Goal: Obtain resource: Obtain resource

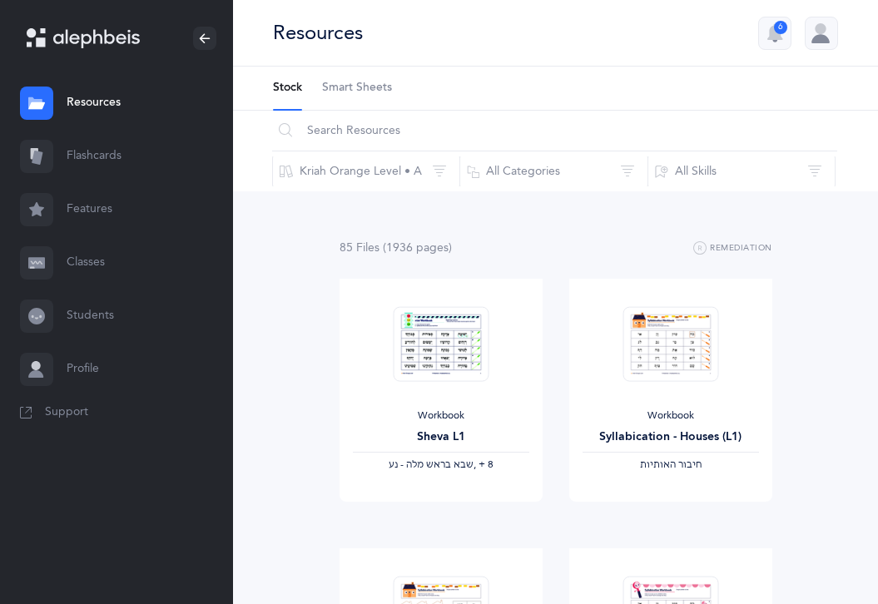
click at [124, 105] on link "Resources" at bounding box center [116, 103] width 233 height 53
click at [385, 87] on span "Smart Sheets" at bounding box center [357, 88] width 70 height 17
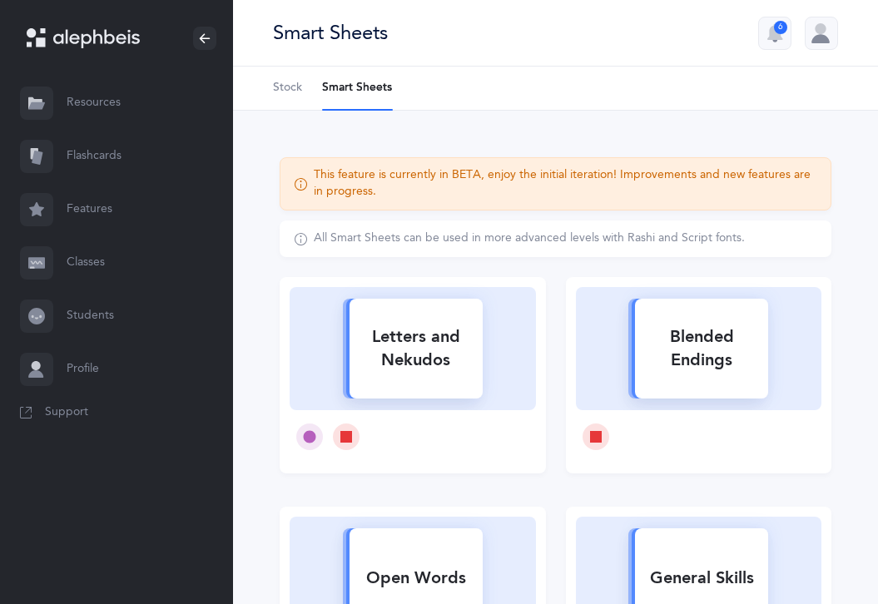
click at [382, 385] on rect at bounding box center [416, 349] width 133 height 100
select select
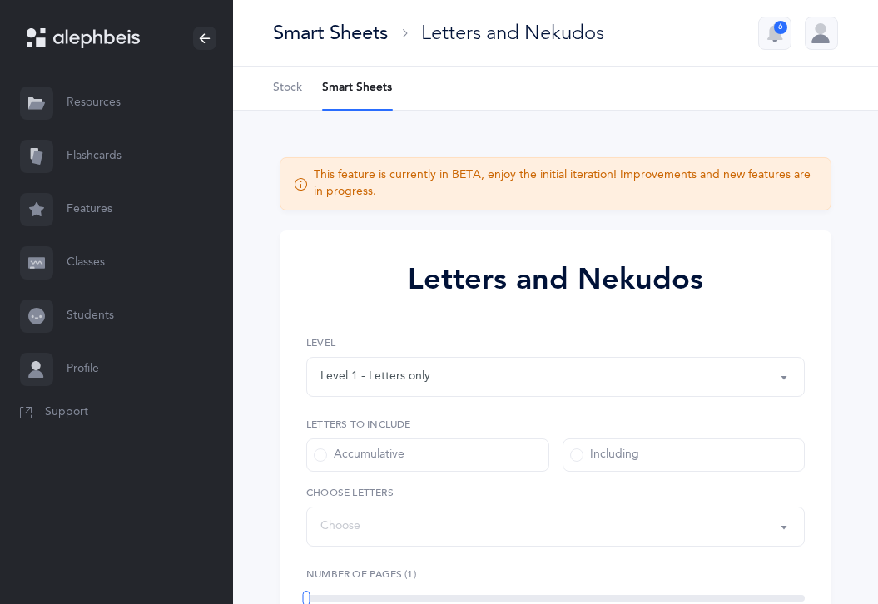
select select "27"
click at [285, 80] on span "Stock" at bounding box center [287, 88] width 29 height 17
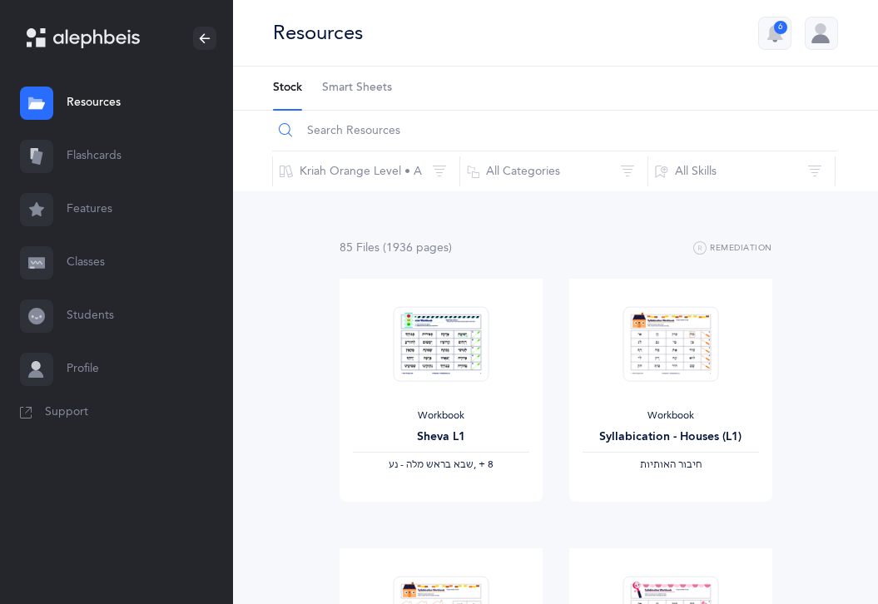
click at [359, 132] on input "text" at bounding box center [554, 131] width 565 height 40
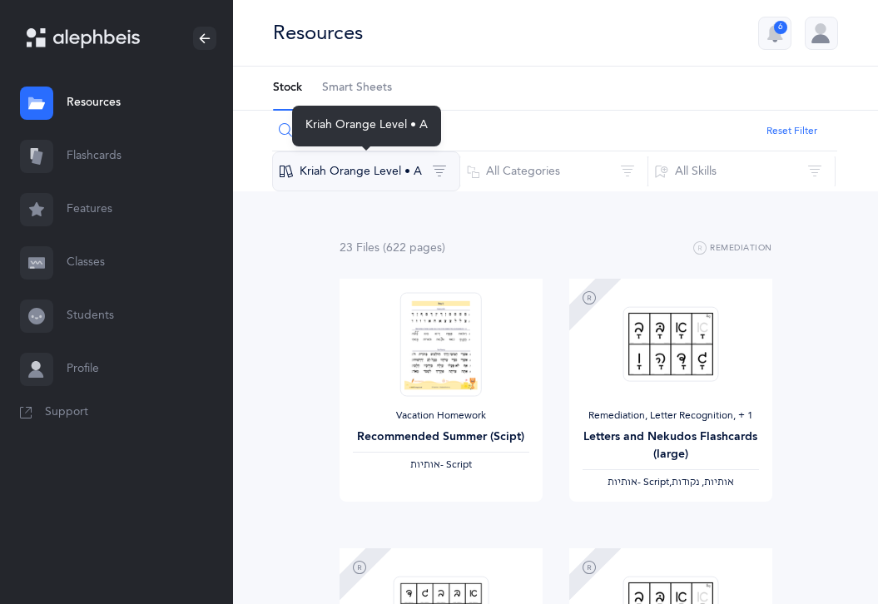
type input "script"
click at [363, 179] on button "Kriah Orange Level • A" at bounding box center [366, 172] width 188 height 40
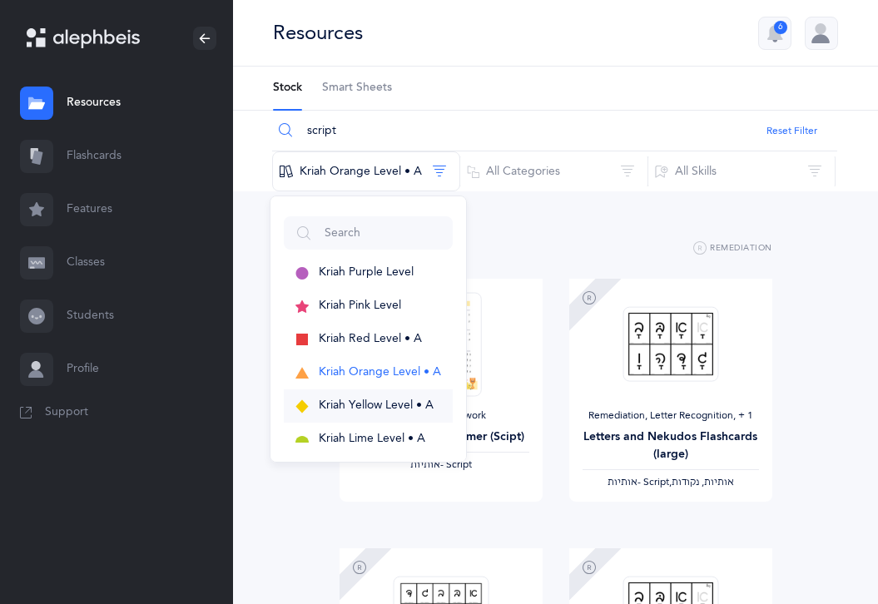
click at [374, 399] on span "Kriah Yellow Level • A" at bounding box center [376, 405] width 115 height 13
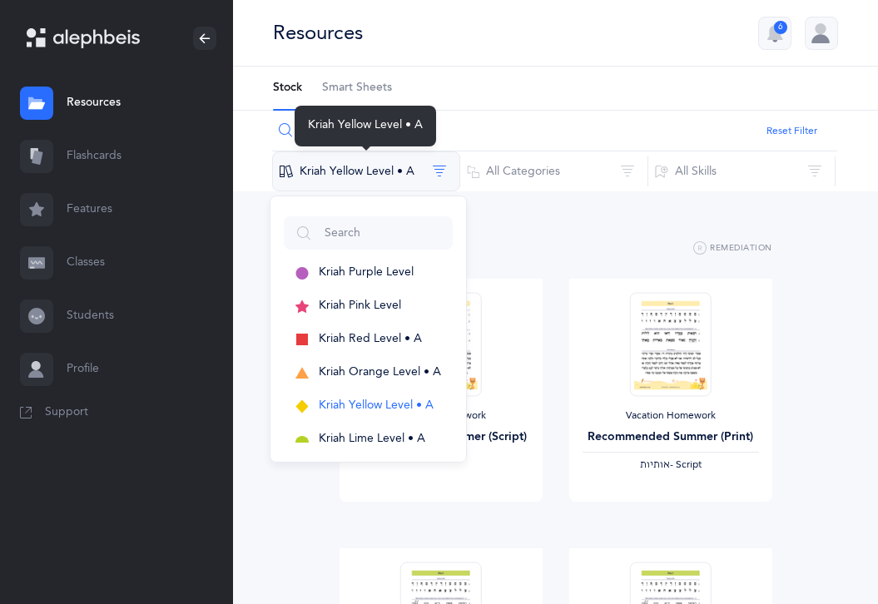
click at [385, 175] on button "Kriah Yellow Level • A" at bounding box center [366, 172] width 188 height 40
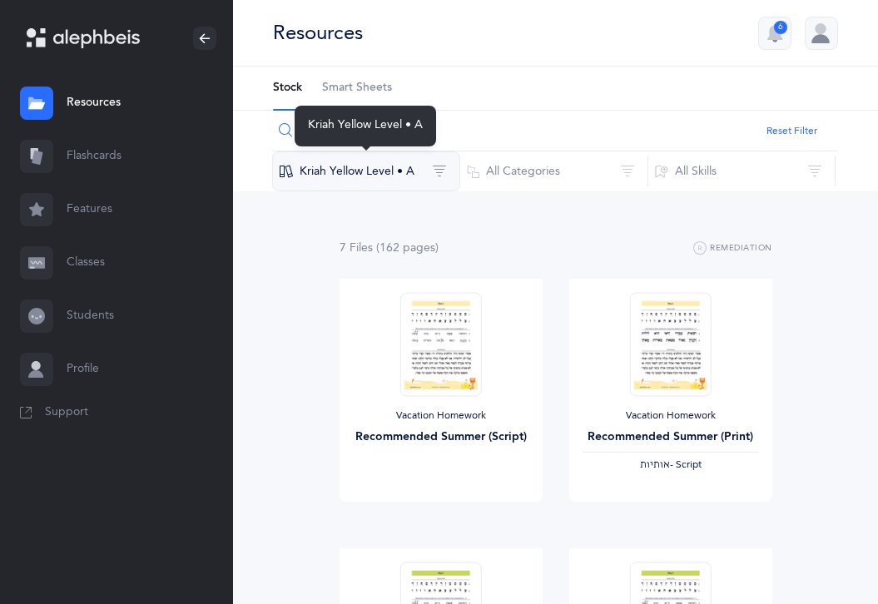
click at [365, 162] on button "Kriah Yellow Level • A" at bounding box center [366, 172] width 188 height 40
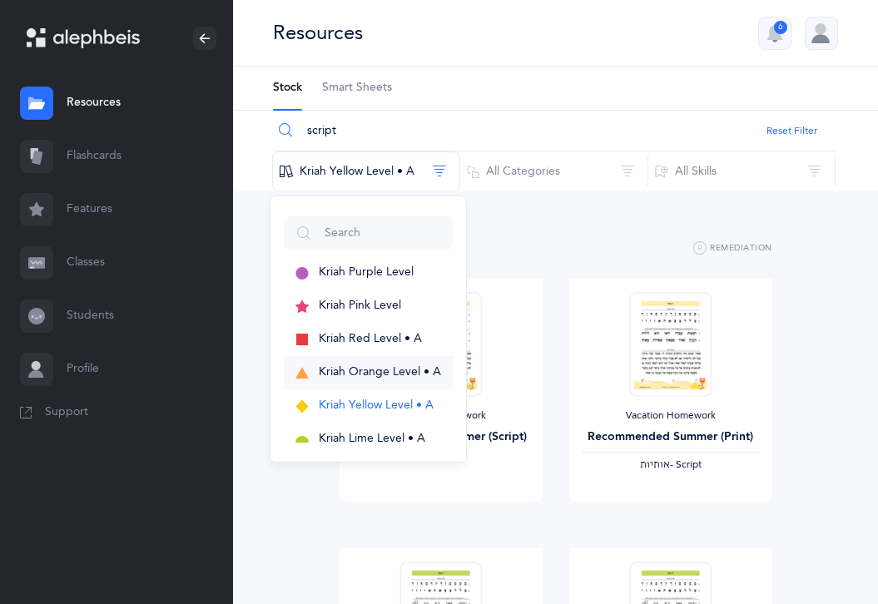
click at [372, 374] on span "Kriah Orange Level • A" at bounding box center [380, 371] width 122 height 13
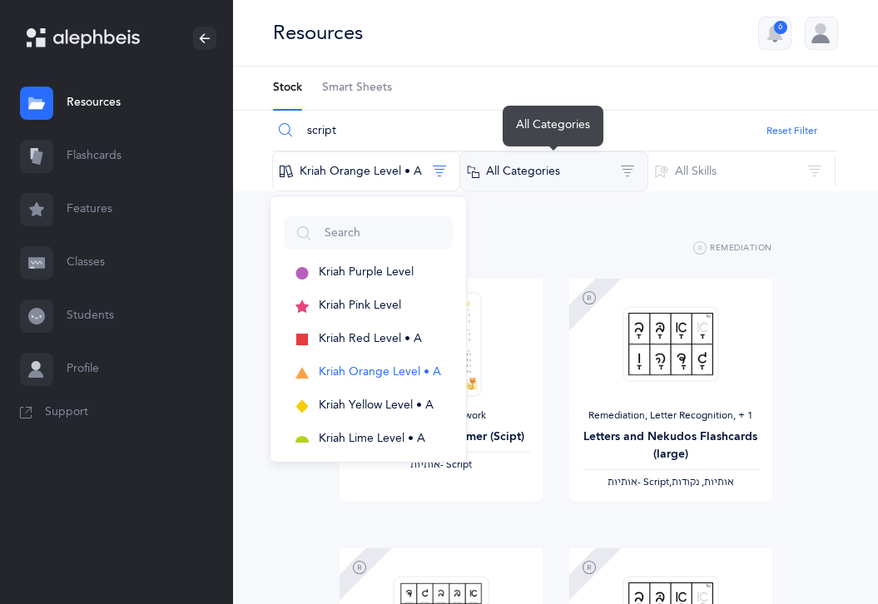
click at [597, 187] on button "All Categories" at bounding box center [554, 172] width 188 height 40
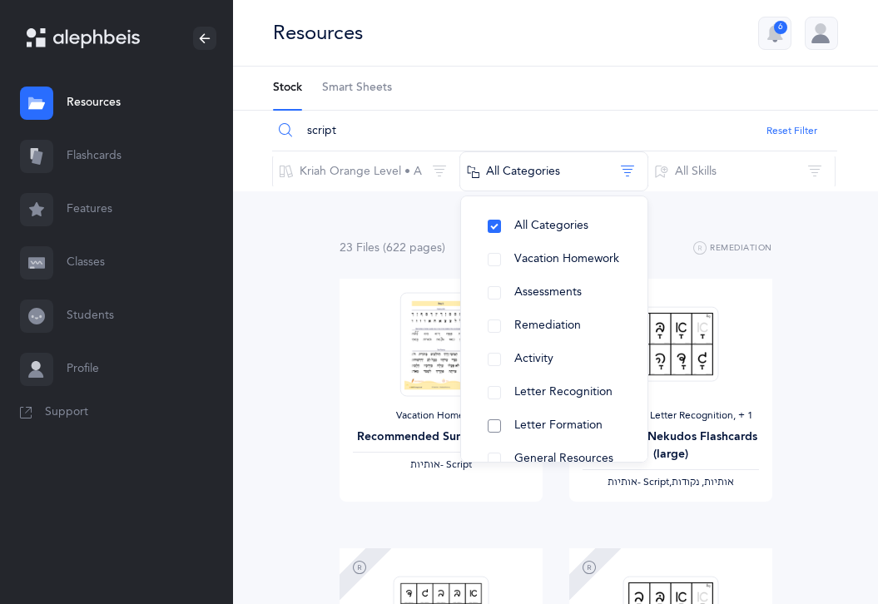
click at [553, 433] on button "Letter Formation" at bounding box center [555, 426] width 160 height 33
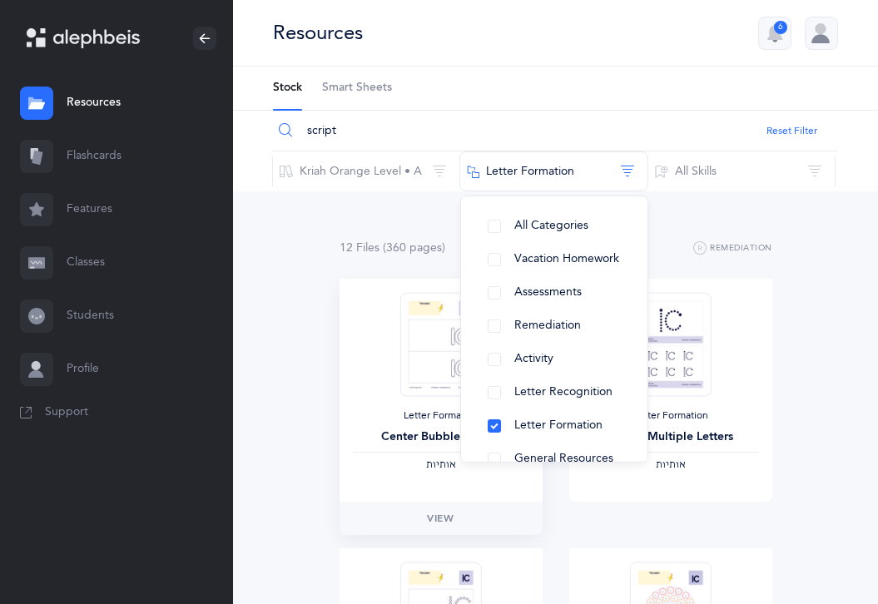
click at [347, 448] on div "Letter Formation Center Bubble Letters ‫אותיות‬" at bounding box center [441, 390] width 203 height 223
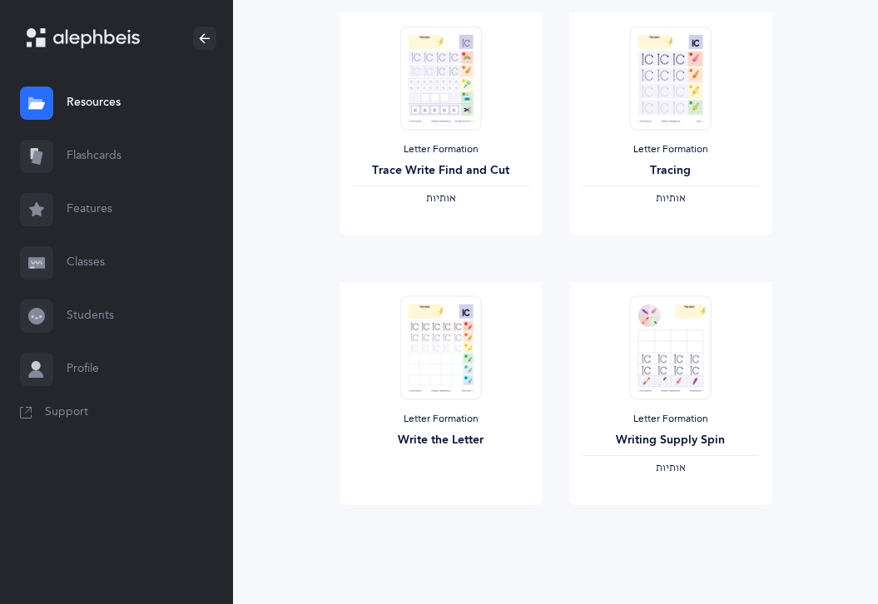
scroll to position [1359, 0]
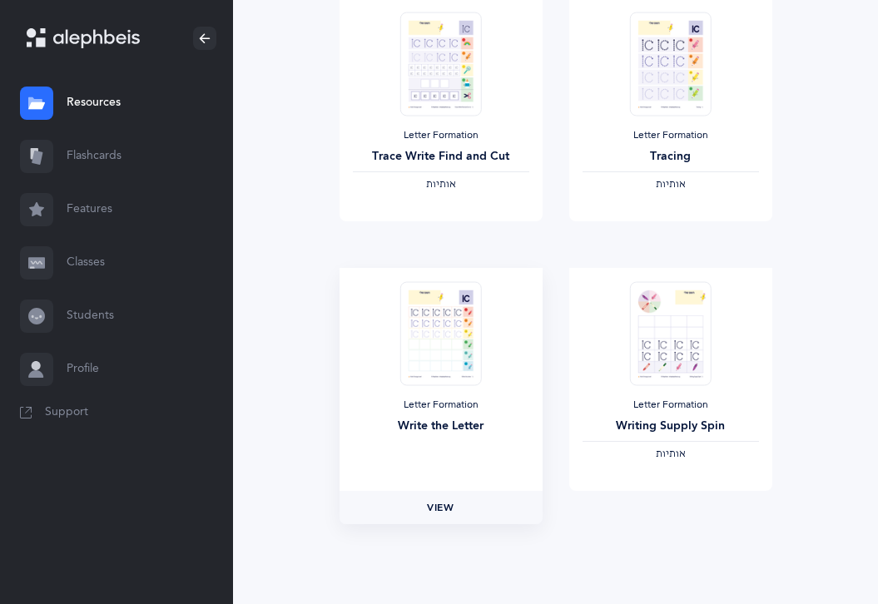
click at [445, 514] on span "View" at bounding box center [440, 507] width 27 height 15
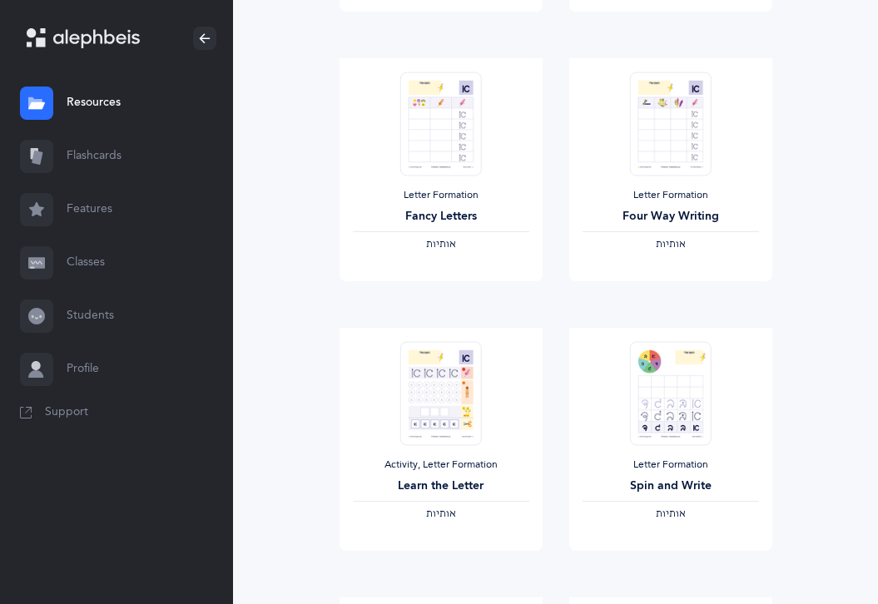
scroll to position [727, 0]
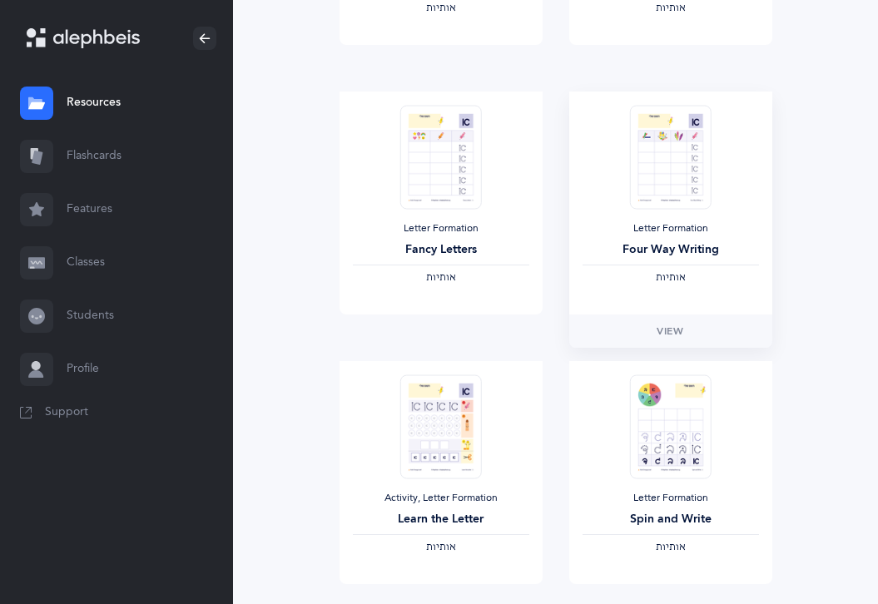
click at [698, 175] on img at bounding box center [670, 157] width 82 height 104
click at [663, 345] on link "View" at bounding box center [670, 331] width 203 height 33
click at [248, 255] on div "12 File s (360 page s ) Remediation Letter Formation Center Bubble Letters ‫אות…" at bounding box center [555, 351] width 645 height 1772
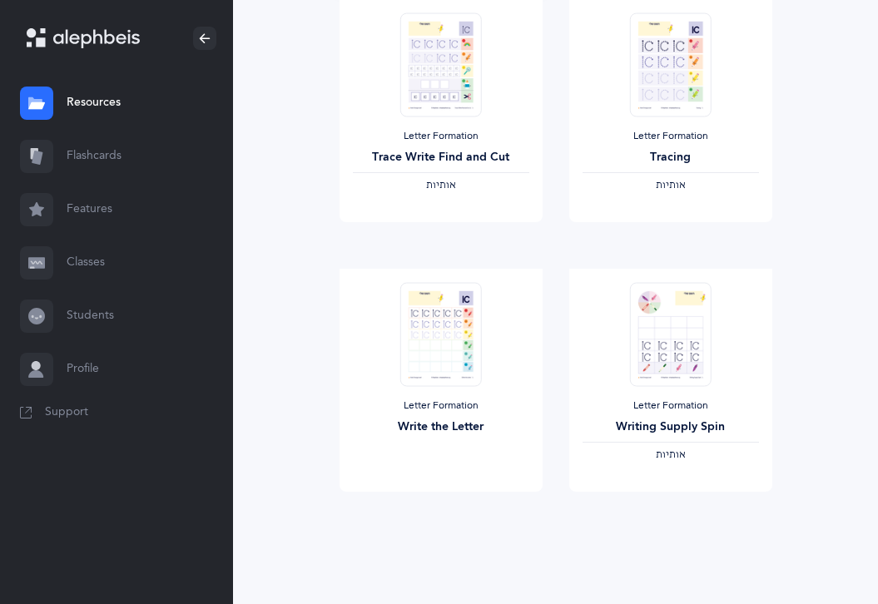
scroll to position [1359, 0]
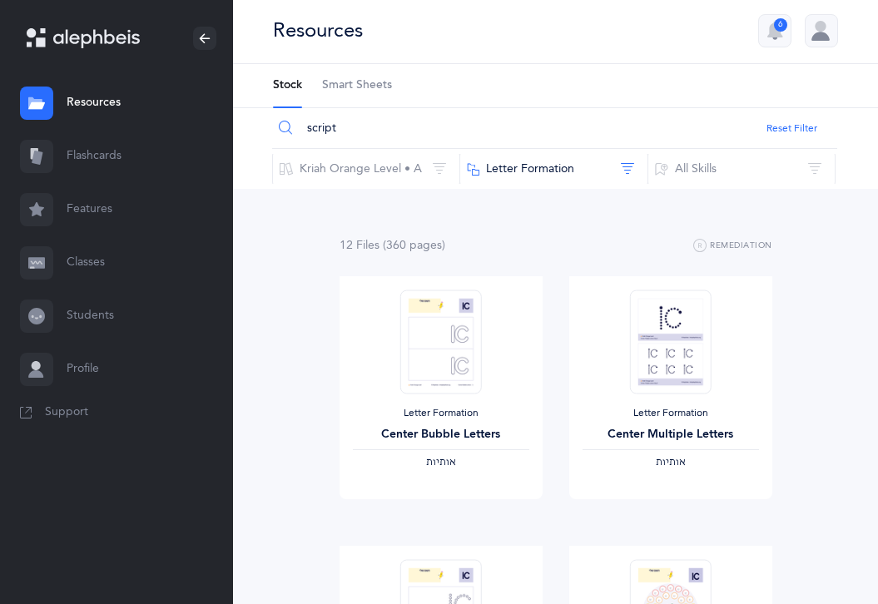
scroll to position [0, 0]
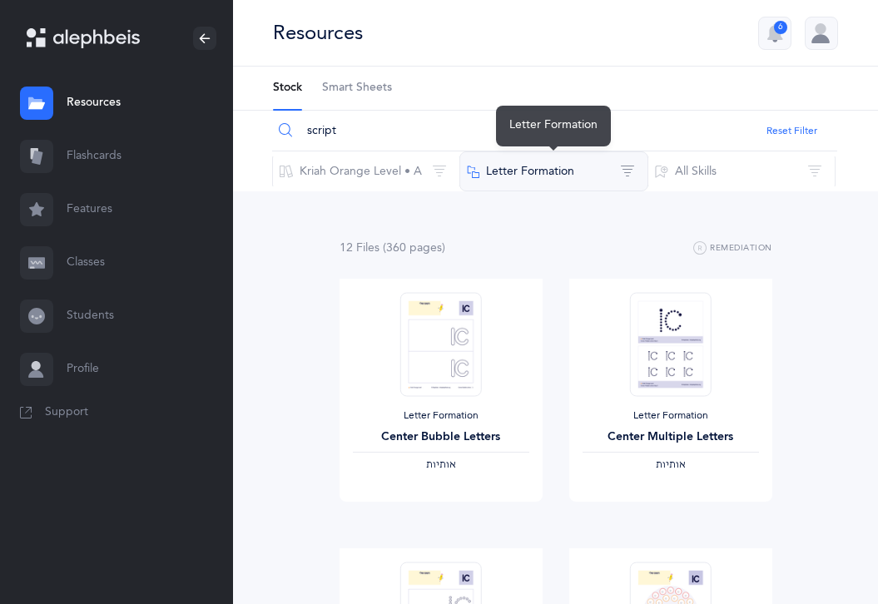
click at [554, 151] on div at bounding box center [553, 149] width 8 height 5
click at [554, 169] on button "Letter Formation" at bounding box center [554, 172] width 188 height 40
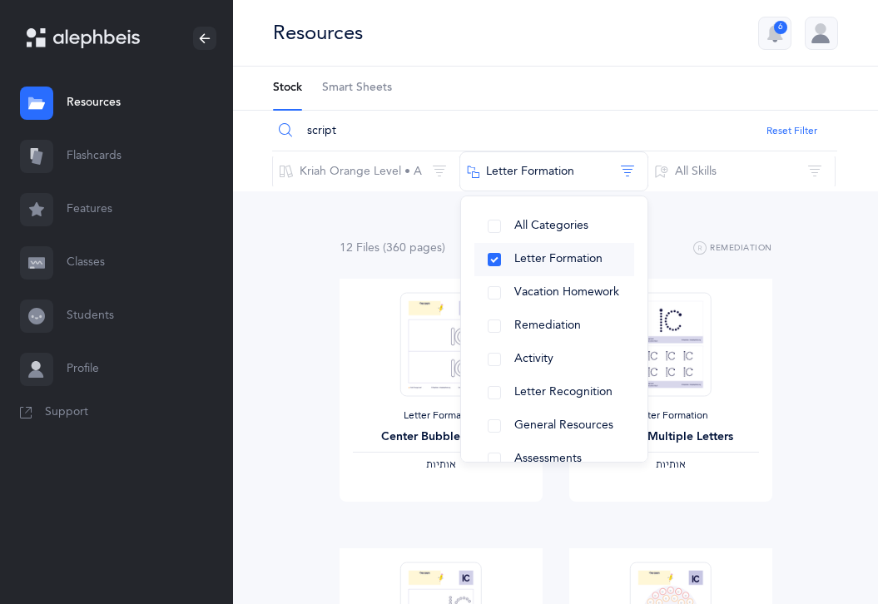
click at [494, 259] on button "Letter Formation" at bounding box center [555, 259] width 160 height 33
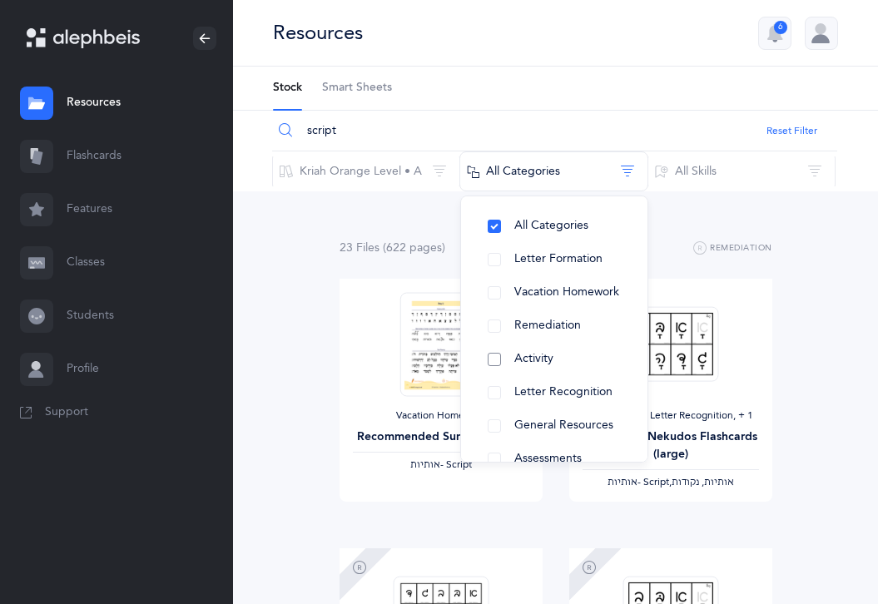
click at [494, 355] on button "Activity" at bounding box center [555, 359] width 160 height 33
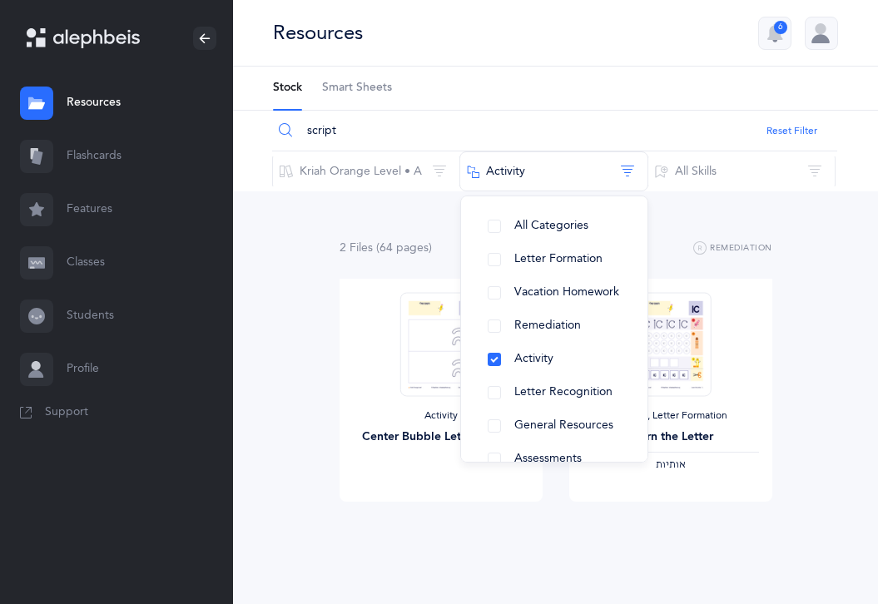
click at [266, 317] on div "2 File s (64 page s ) Remediation Activity Center Bubble Letters -Script View A…" at bounding box center [555, 403] width 645 height 424
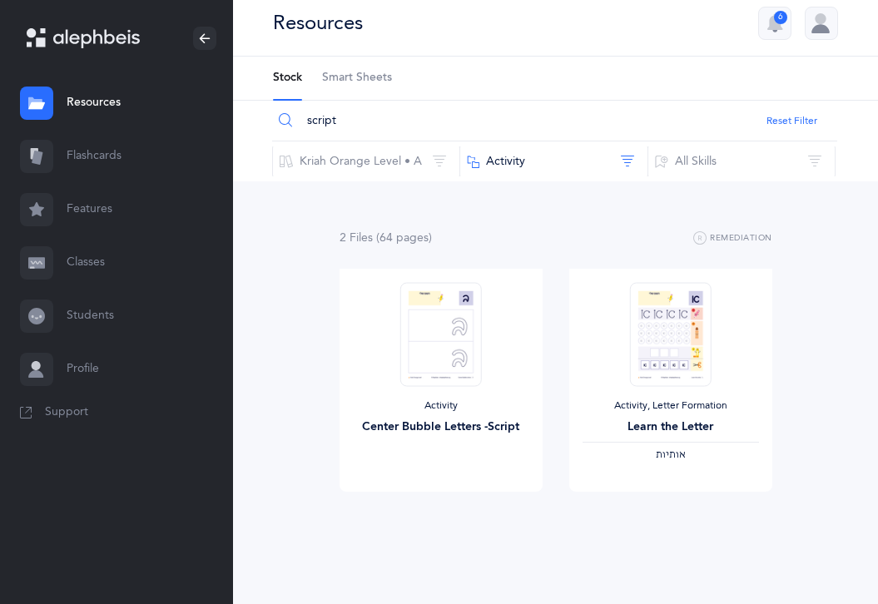
scroll to position [11, 0]
click at [547, 157] on button "Activity" at bounding box center [554, 161] width 188 height 40
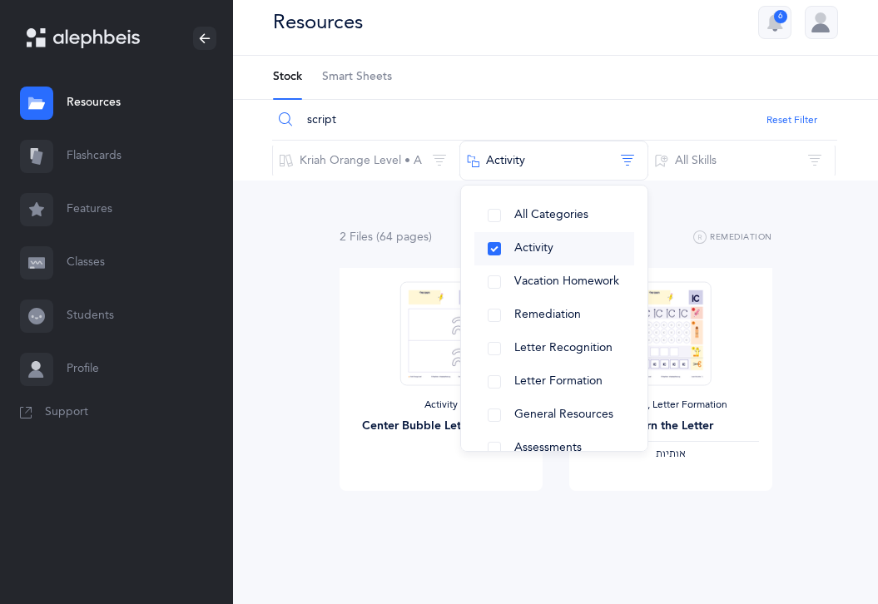
click at [494, 244] on button "Activity" at bounding box center [555, 248] width 160 height 33
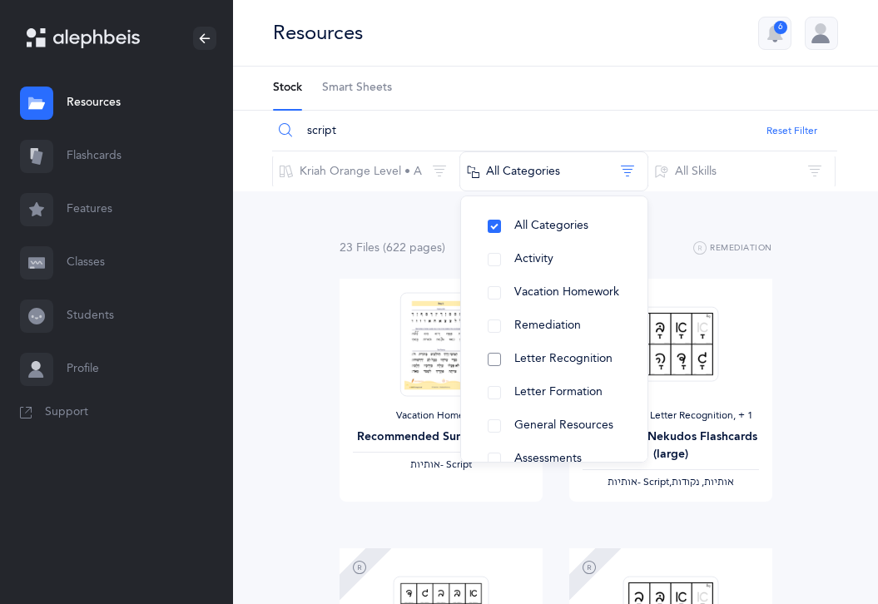
click at [497, 357] on button "Letter Recognition" at bounding box center [555, 359] width 160 height 33
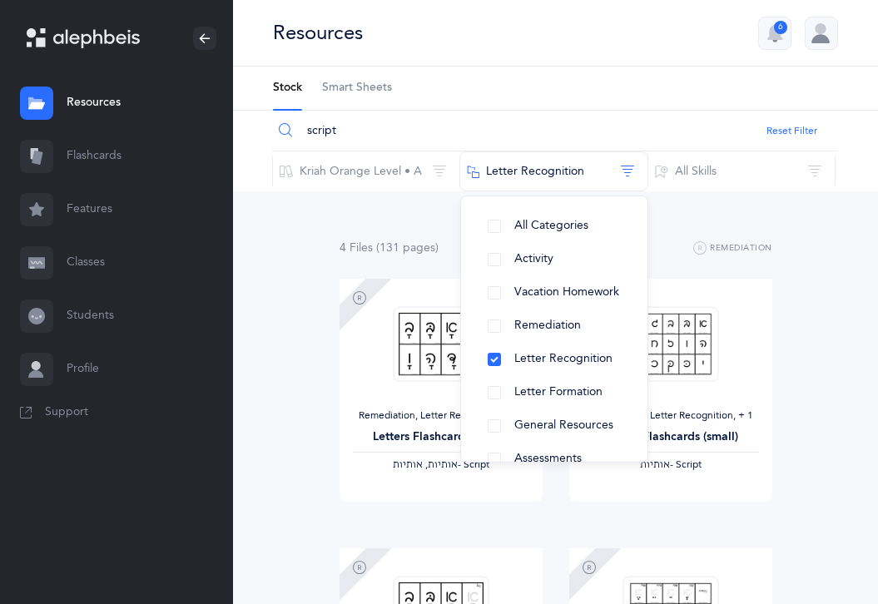
click at [210, 415] on link "Support" at bounding box center [116, 412] width 233 height 33
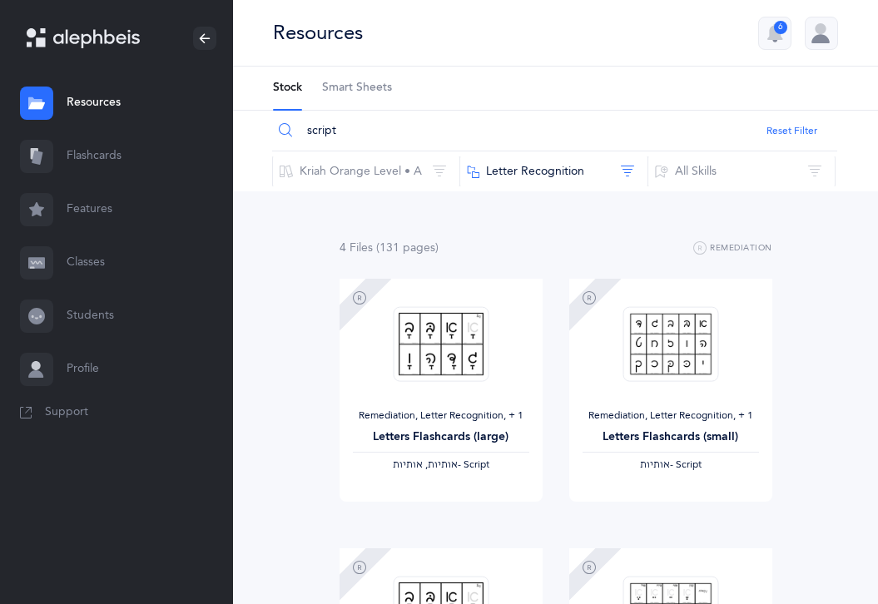
click at [281, 338] on div "4 File s (131 page s ) Remediation Remediation, Letter Recognition‪, + 1‬ Lette…" at bounding box center [555, 537] width 645 height 693
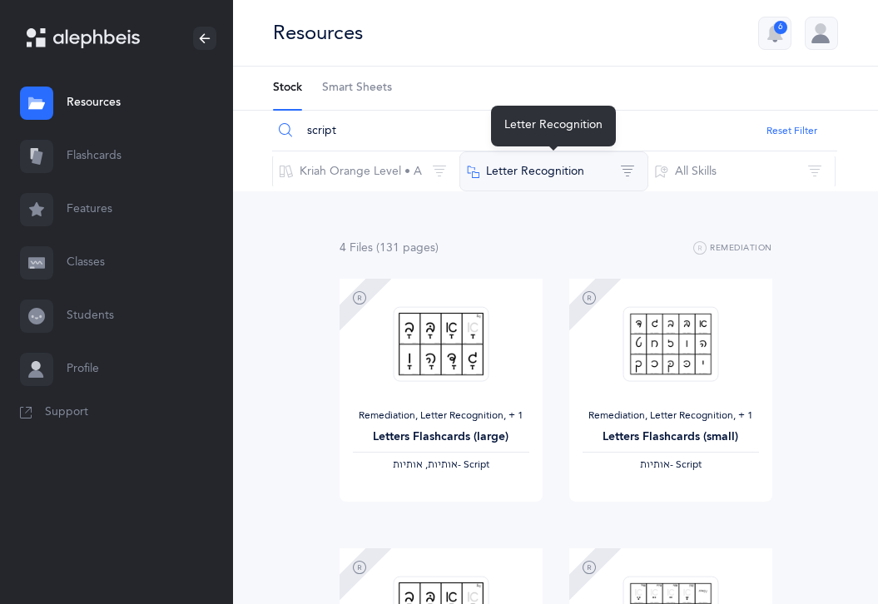
click at [552, 188] on button "Letter Recognition" at bounding box center [554, 172] width 188 height 40
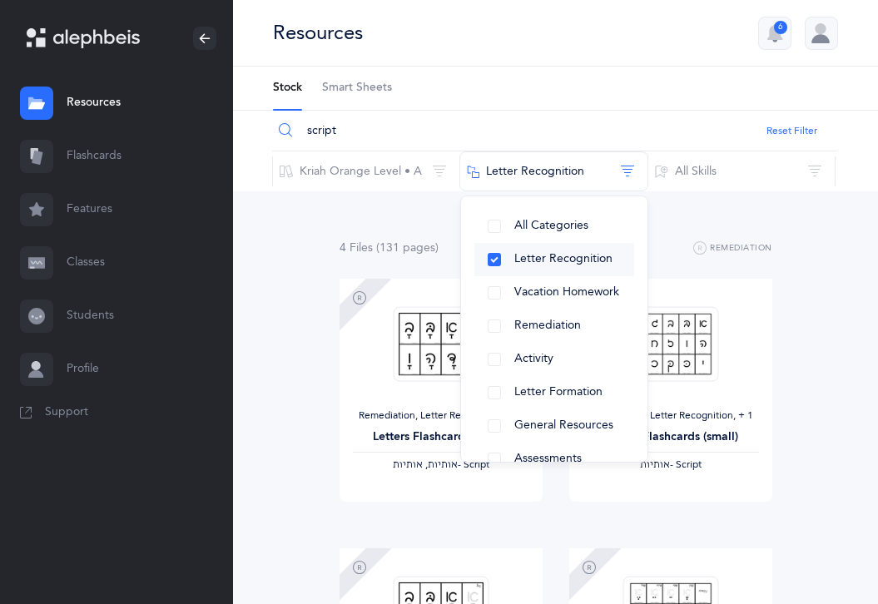
click at [503, 258] on button "Letter Recognition" at bounding box center [555, 259] width 160 height 33
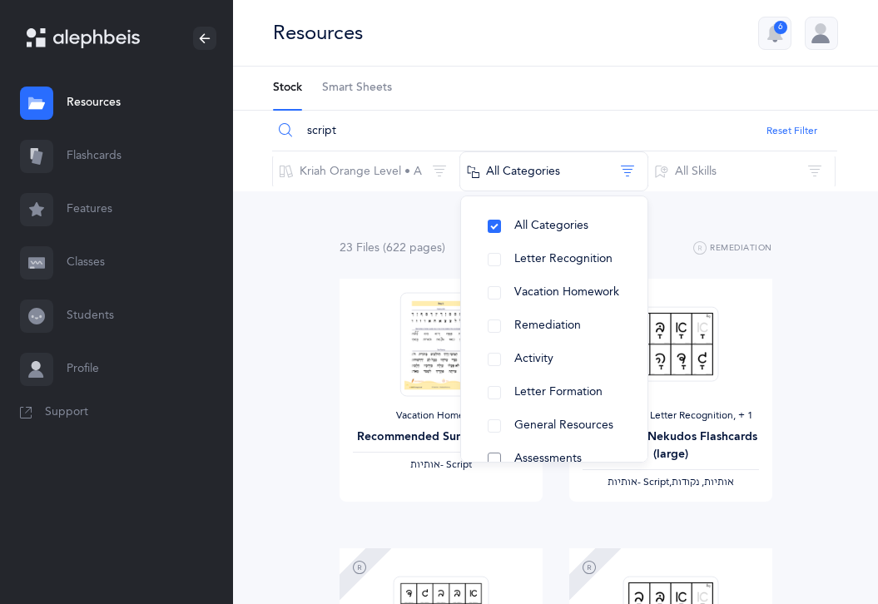
click at [498, 458] on button "Assessments" at bounding box center [555, 459] width 160 height 33
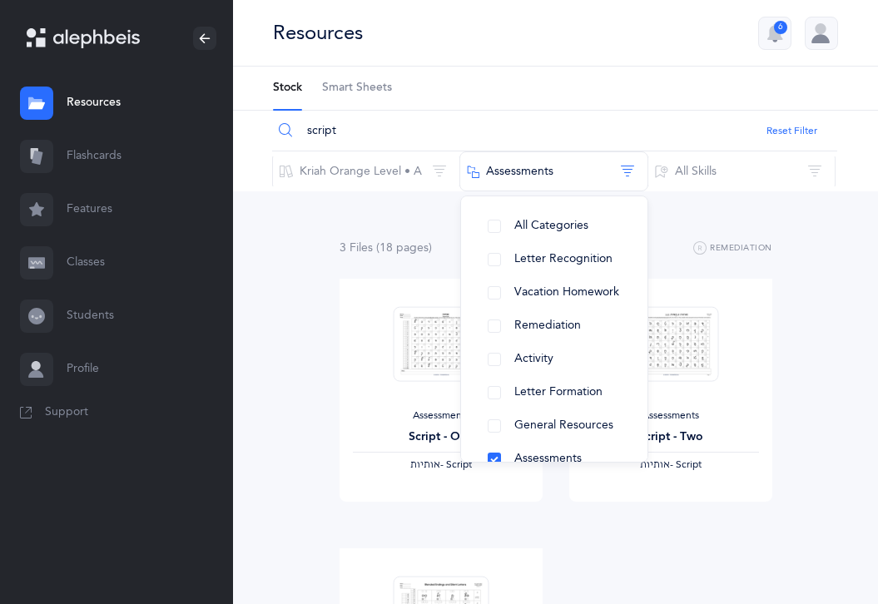
click at [281, 455] on div "3 File s (18 page s ) Remediation Assessments Script - One ‫אותיות‬ - Script Vi…" at bounding box center [555, 537] width 645 height 693
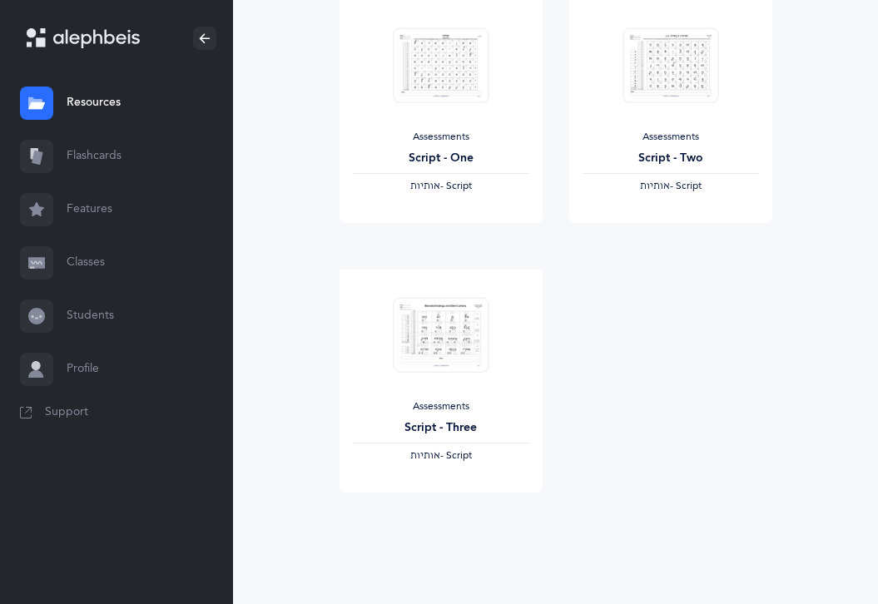
scroll to position [281, 0]
